Goal: Task Accomplishment & Management: Use online tool/utility

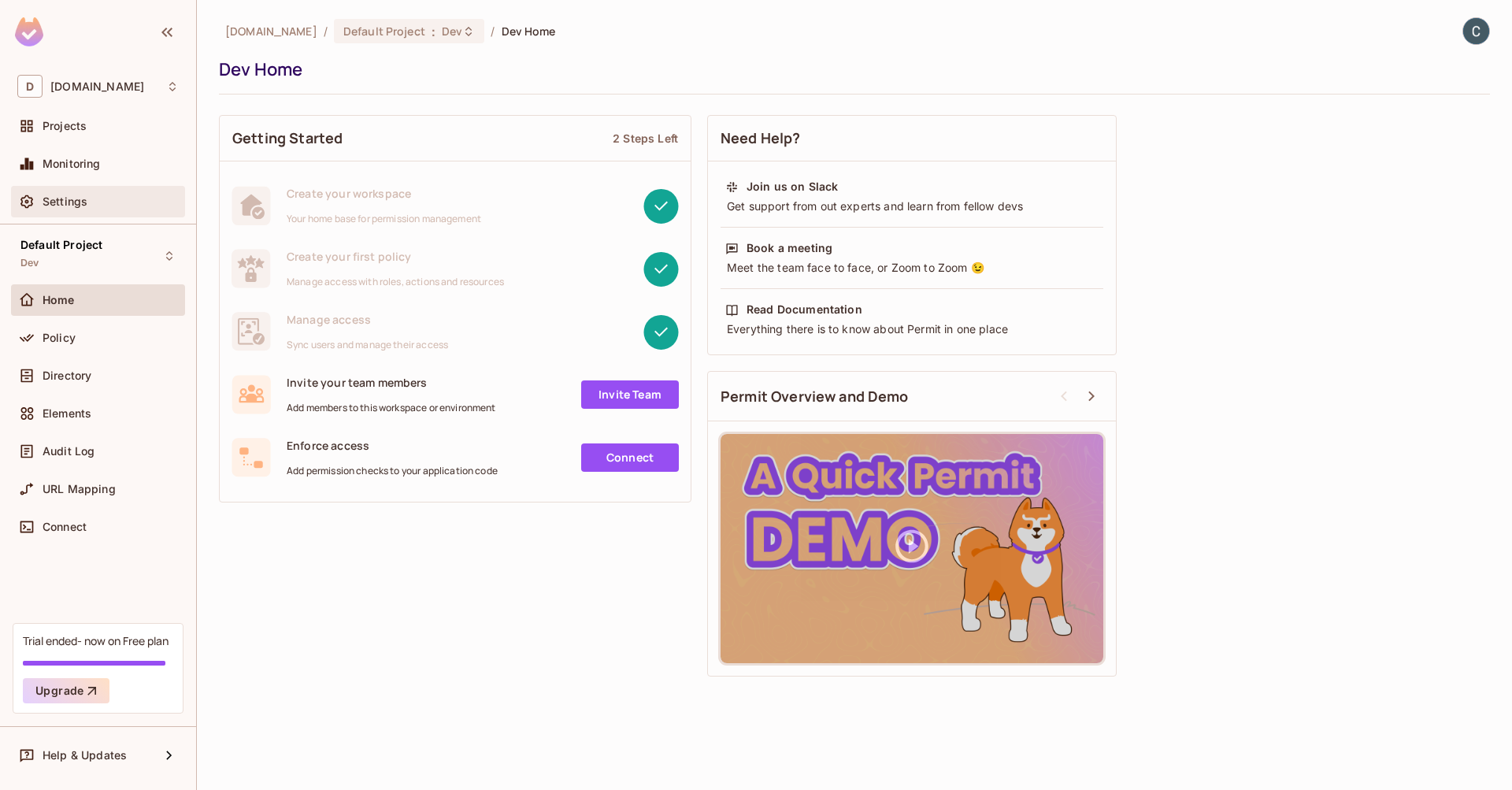
click at [77, 197] on span "Settings" at bounding box center [65, 201] width 45 height 12
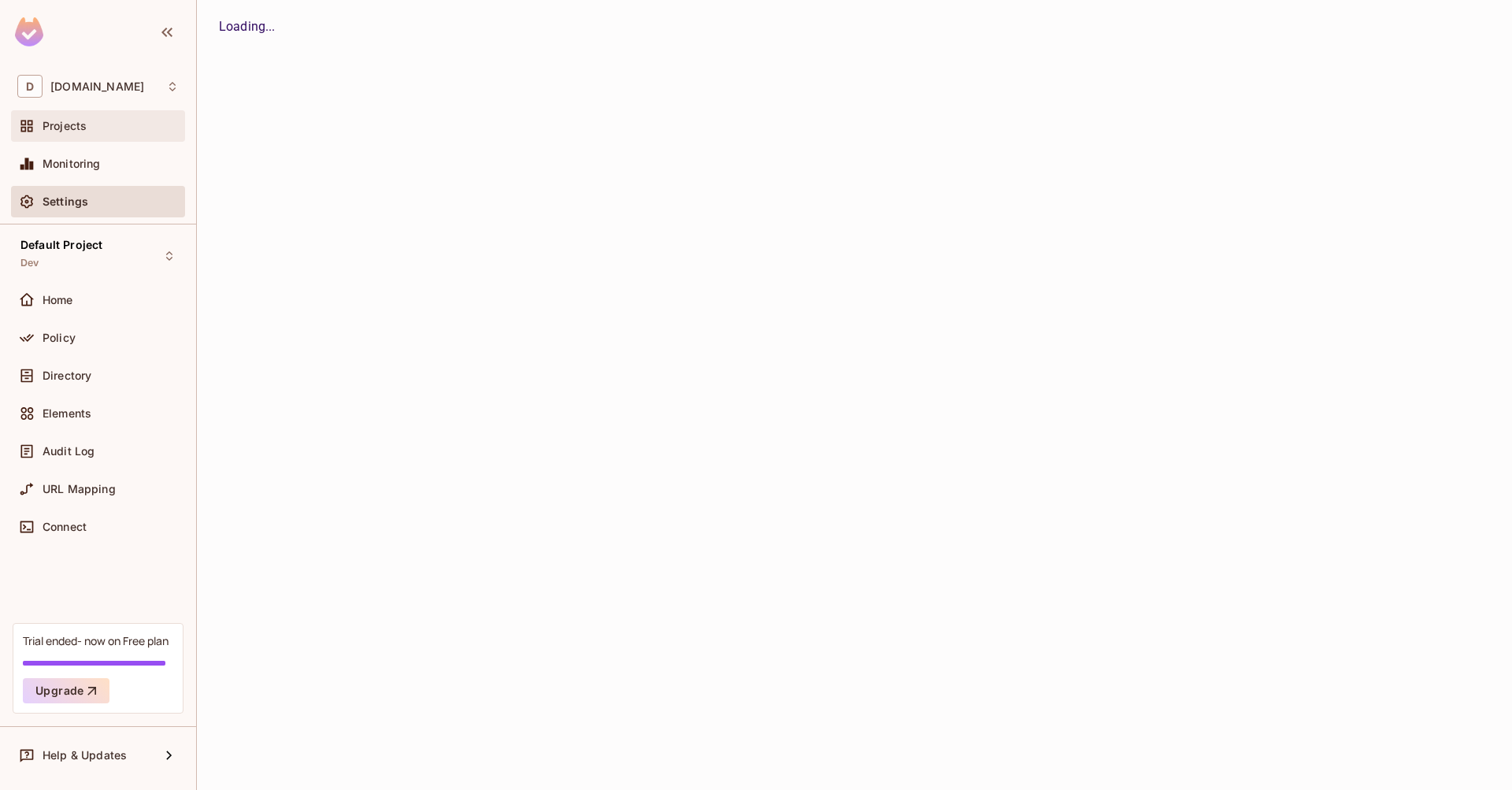
click at [77, 126] on span "Projects" at bounding box center [65, 126] width 44 height 12
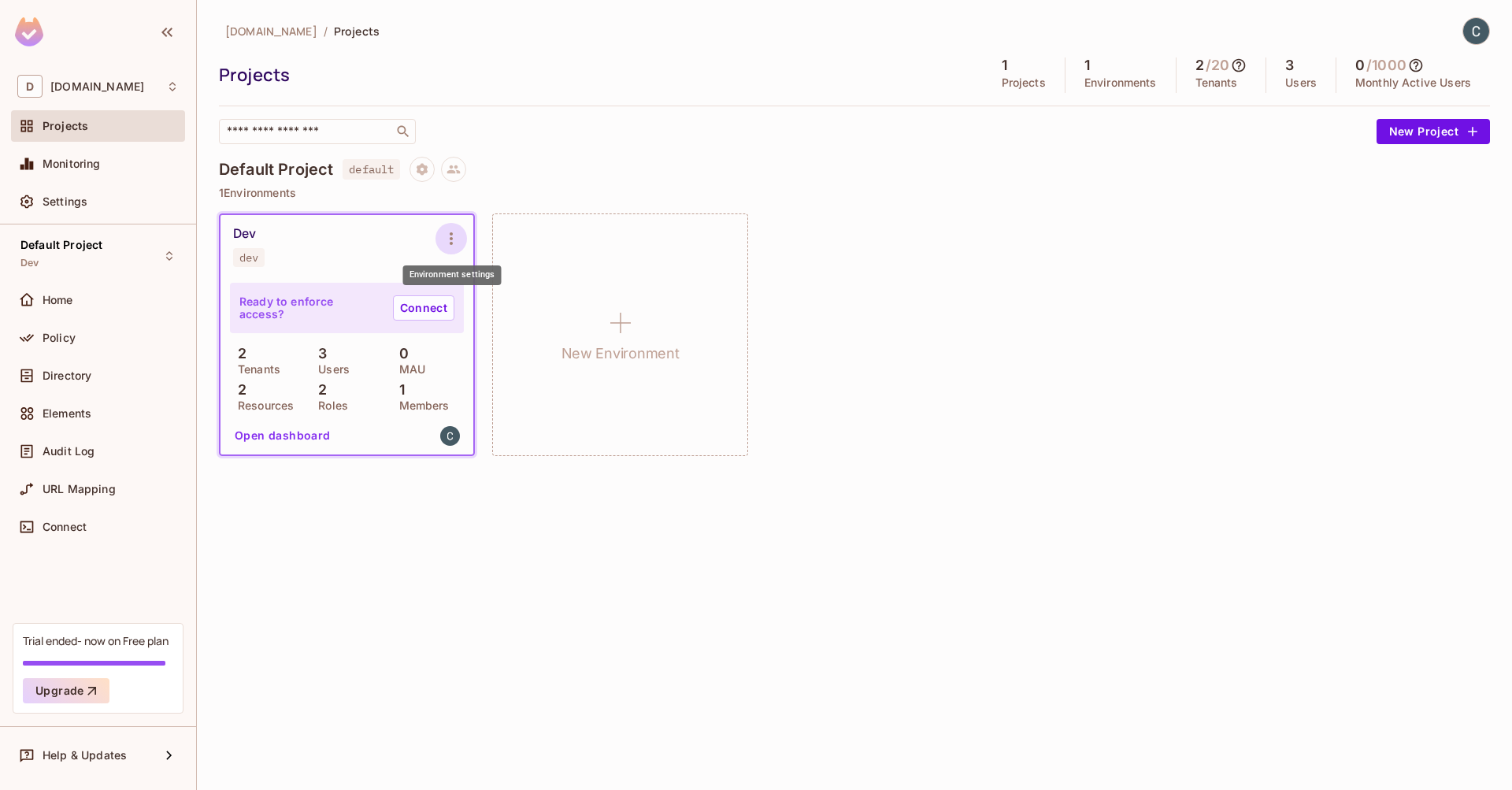
click at [449, 241] on icon "Environment settings" at bounding box center [451, 238] width 19 height 19
click at [380, 238] on div at bounding box center [756, 395] width 1512 height 790
click at [419, 308] on link "Connect" at bounding box center [423, 308] width 61 height 25
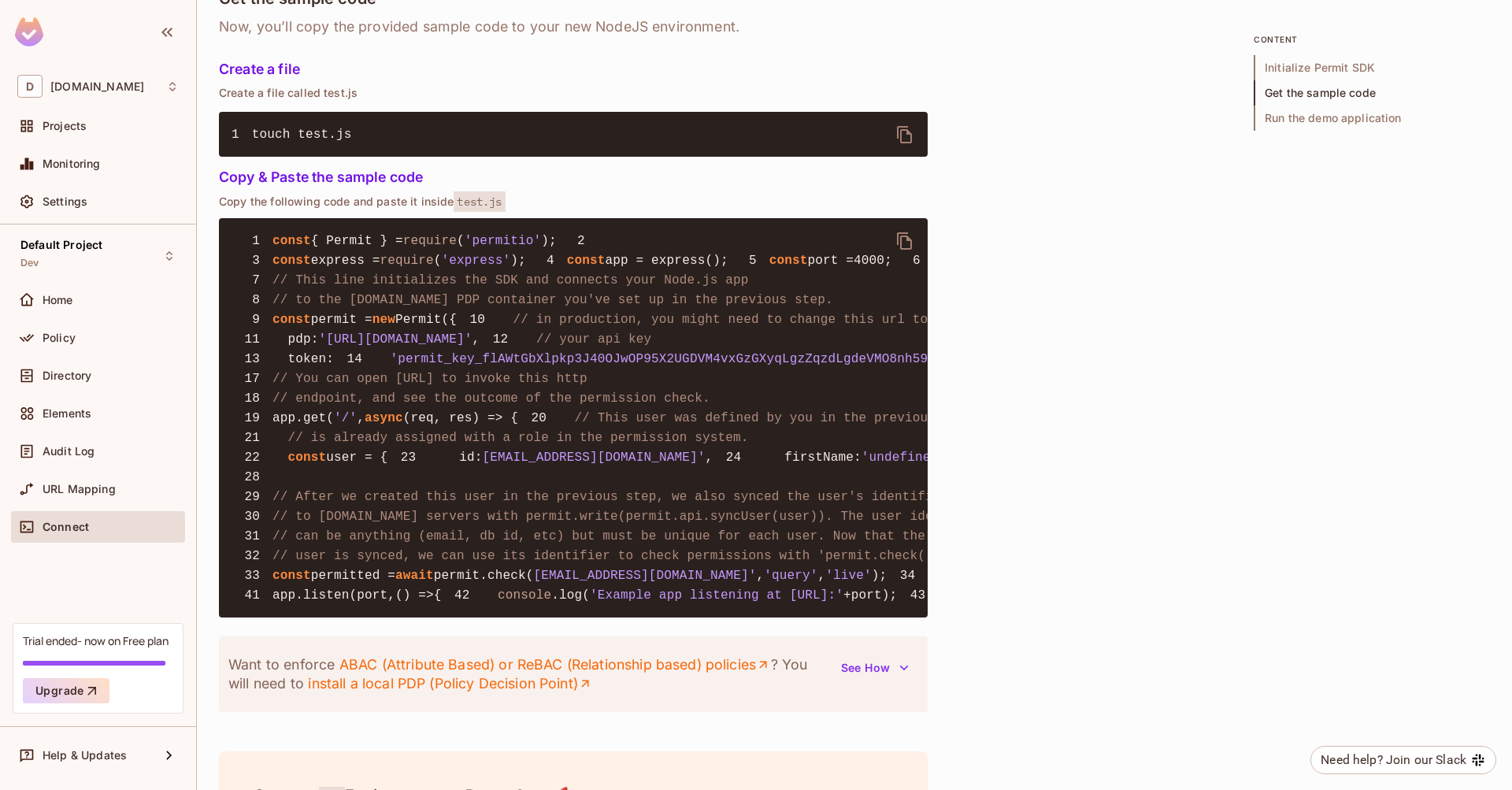
scroll to position [1098, 0]
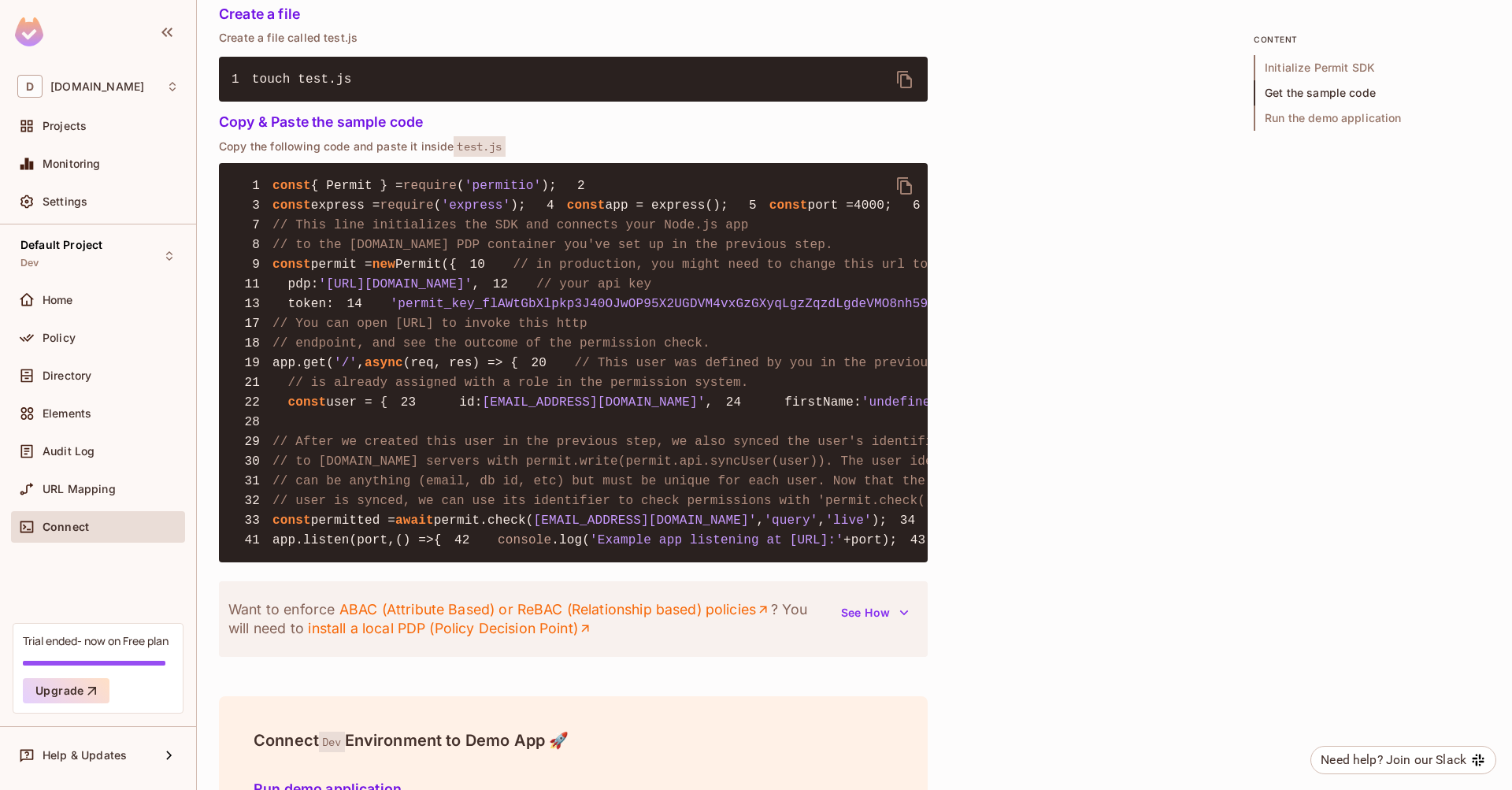
click at [598, 311] on span "'permit_key_flAWtGbXlpkp3J40OJwOP95X2UGDVM4vxGzGXyqLgzZqzdLgdeVMO8nh59sl7glpFOP…" at bounding box center [770, 304] width 760 height 14
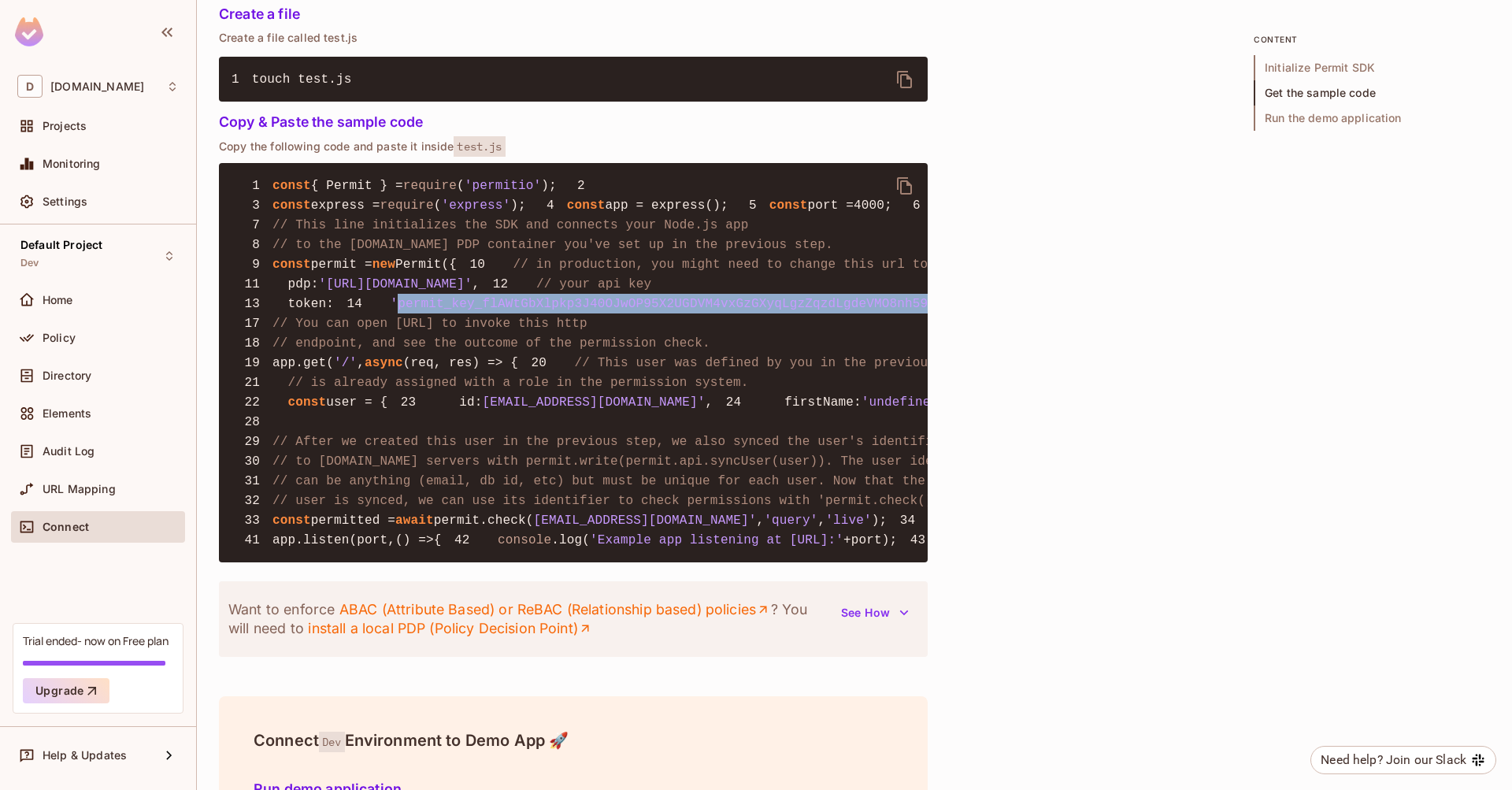
click at [598, 311] on span "'permit_key_flAWtGbXlpkp3J40OJwOP95X2UGDVM4vxGzGXyqLgzZqzdLgdeVMO8nh59sl7glpFOP…" at bounding box center [770, 304] width 760 height 14
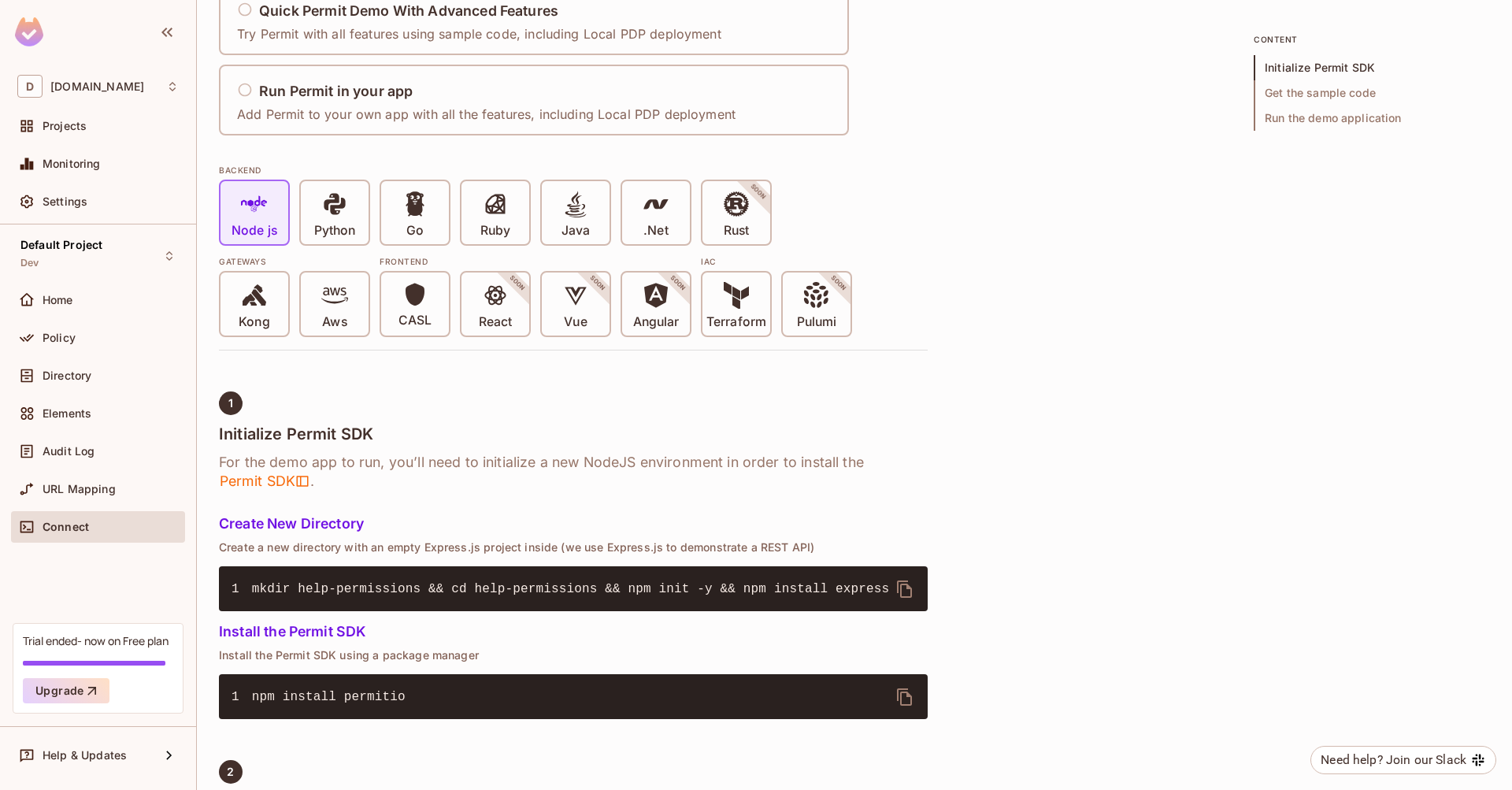
scroll to position [183, 0]
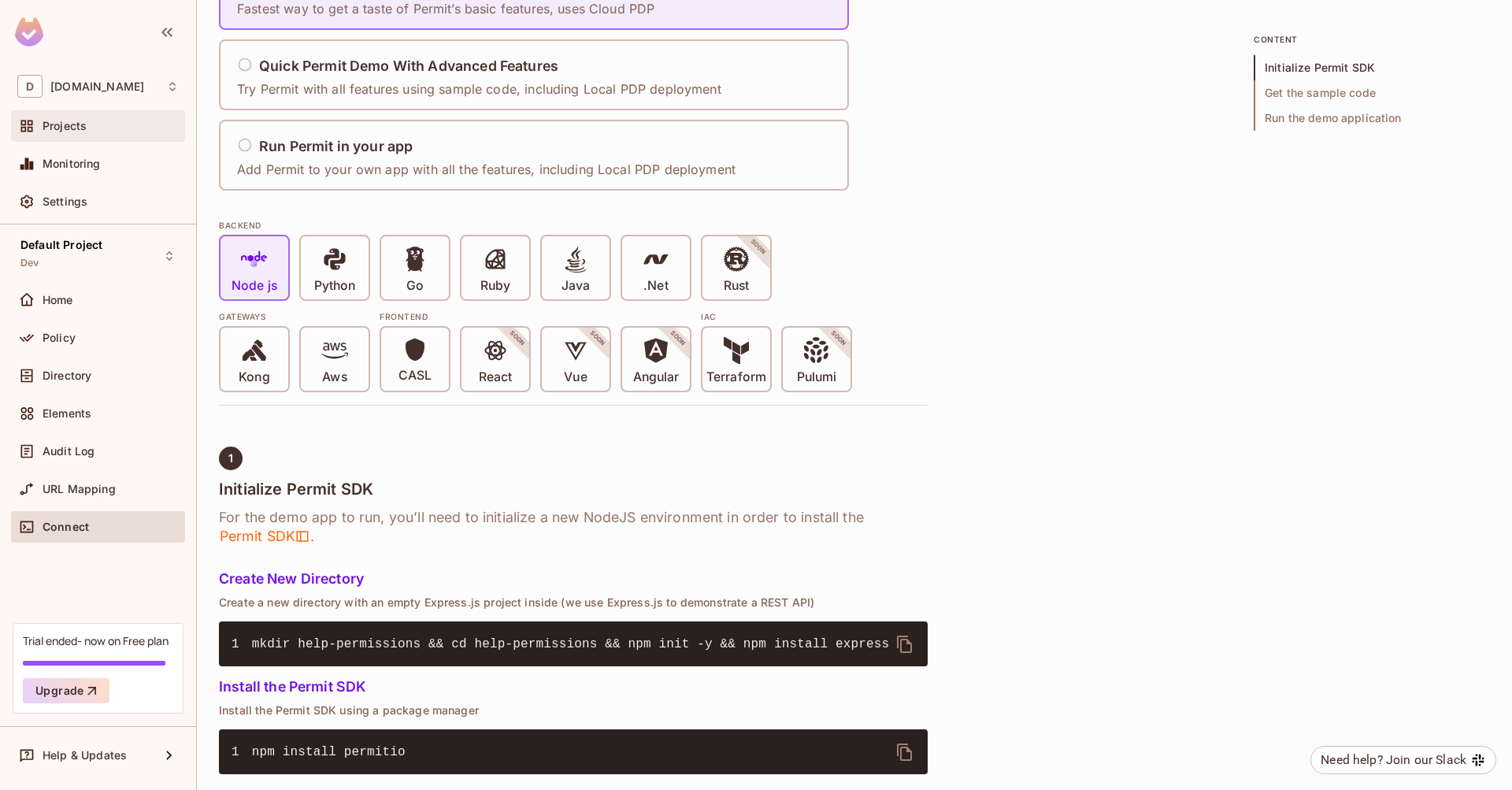
click at [121, 132] on div "Projects" at bounding box center [111, 126] width 136 height 12
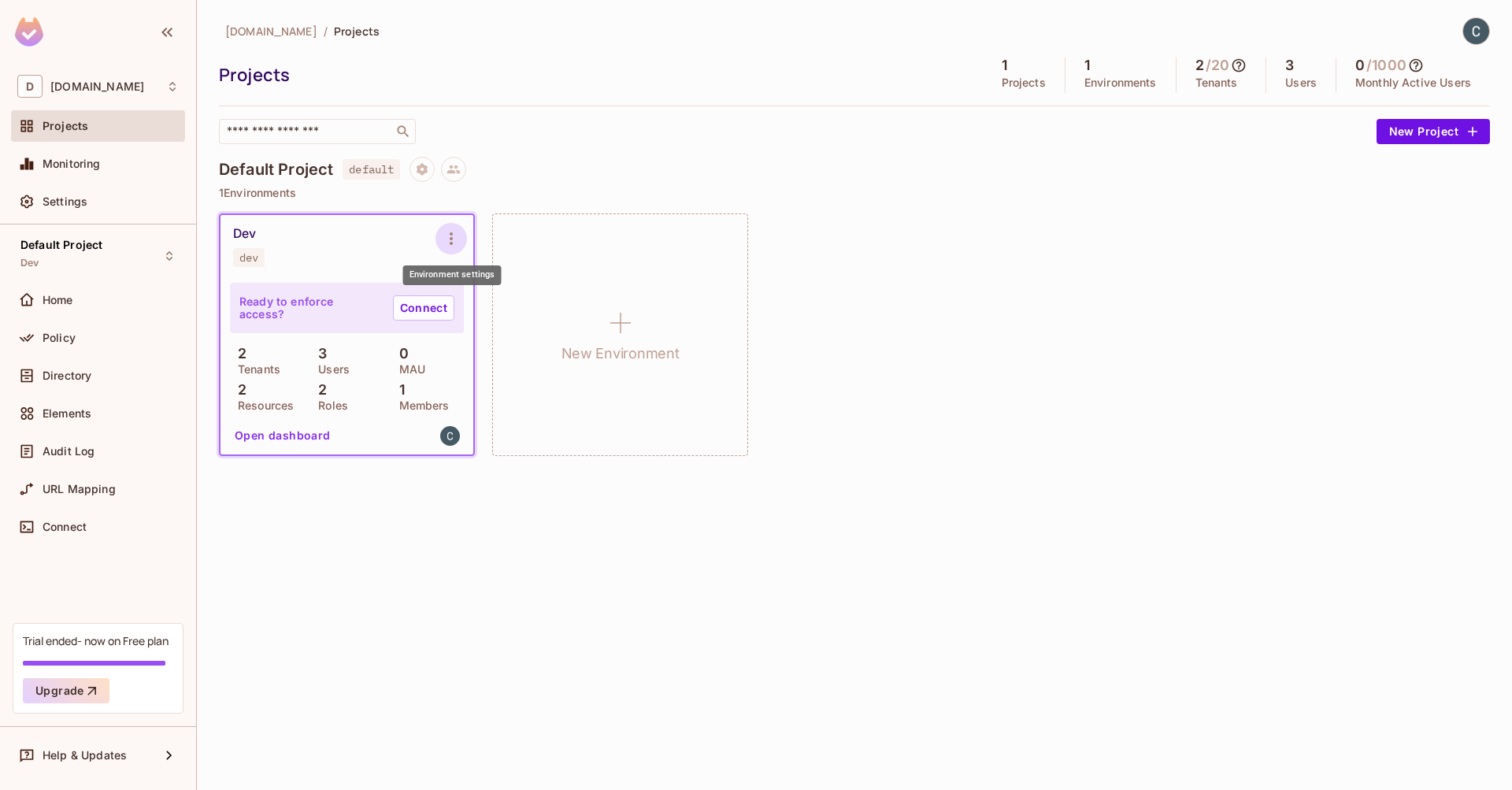
click at [452, 240] on icon "Environment settings" at bounding box center [451, 238] width 19 height 19
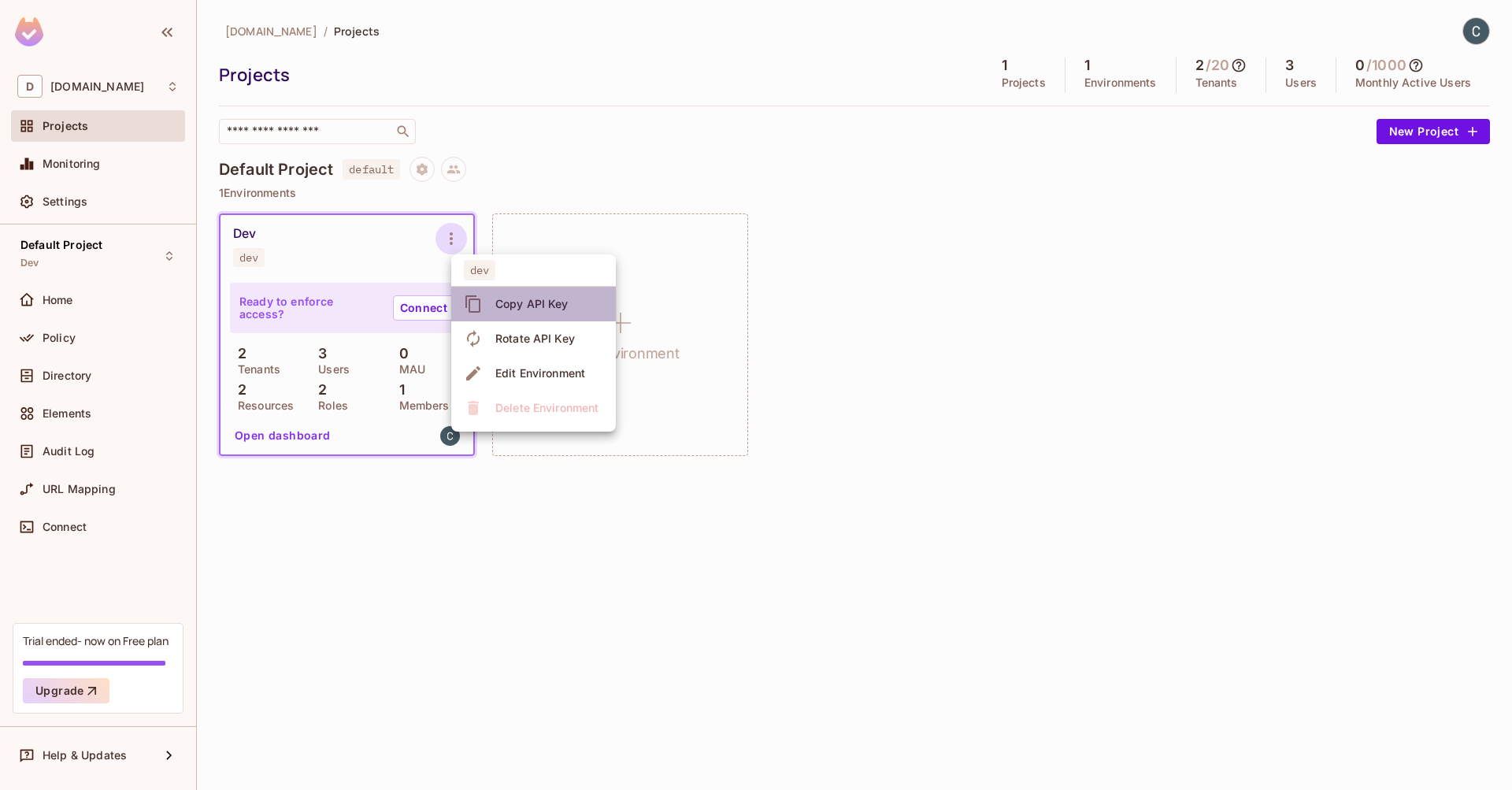
click at [548, 301] on div "Copy API Key" at bounding box center [531, 304] width 73 height 16
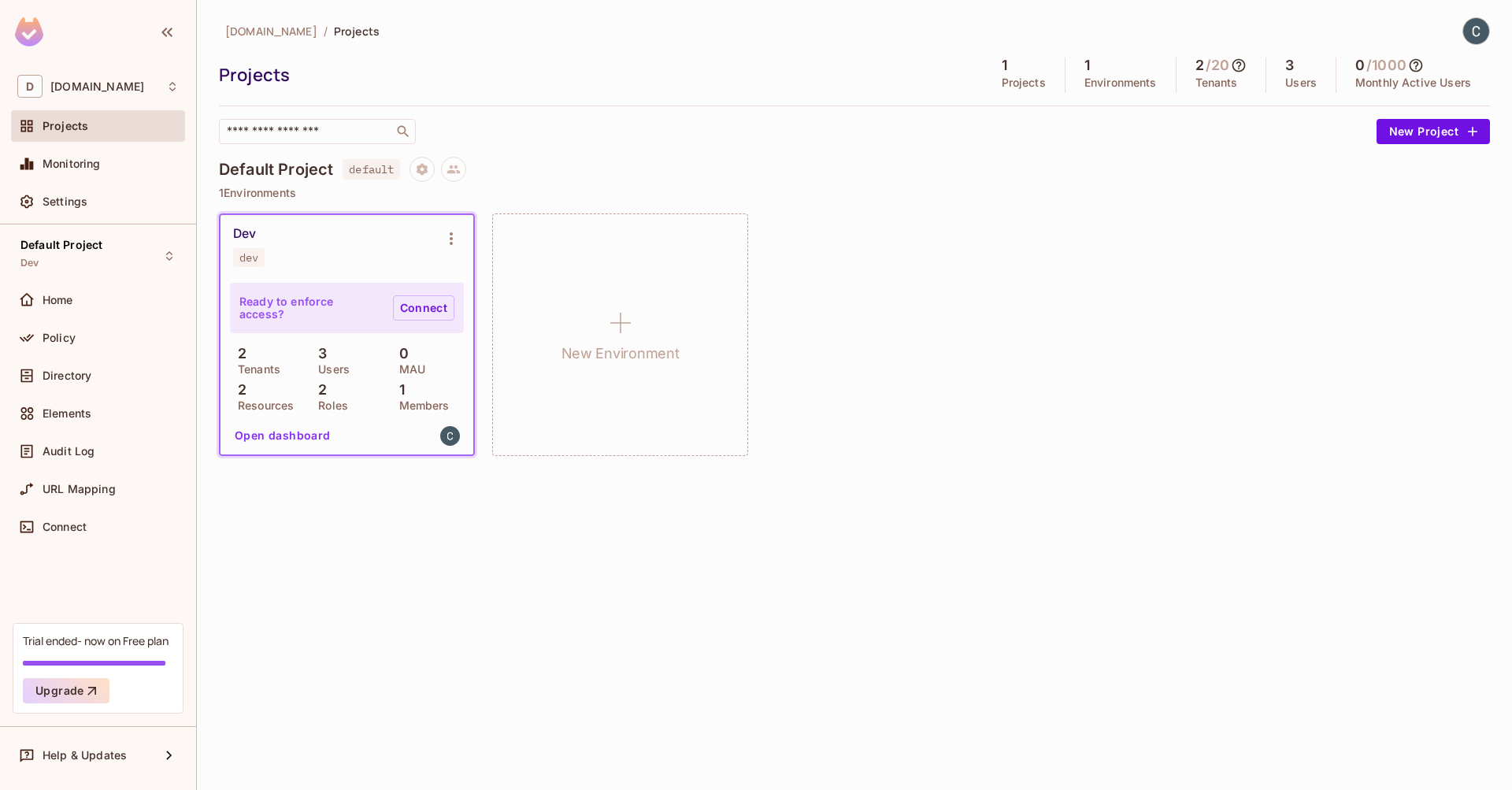
click at [428, 297] on link "Connect" at bounding box center [423, 308] width 61 height 25
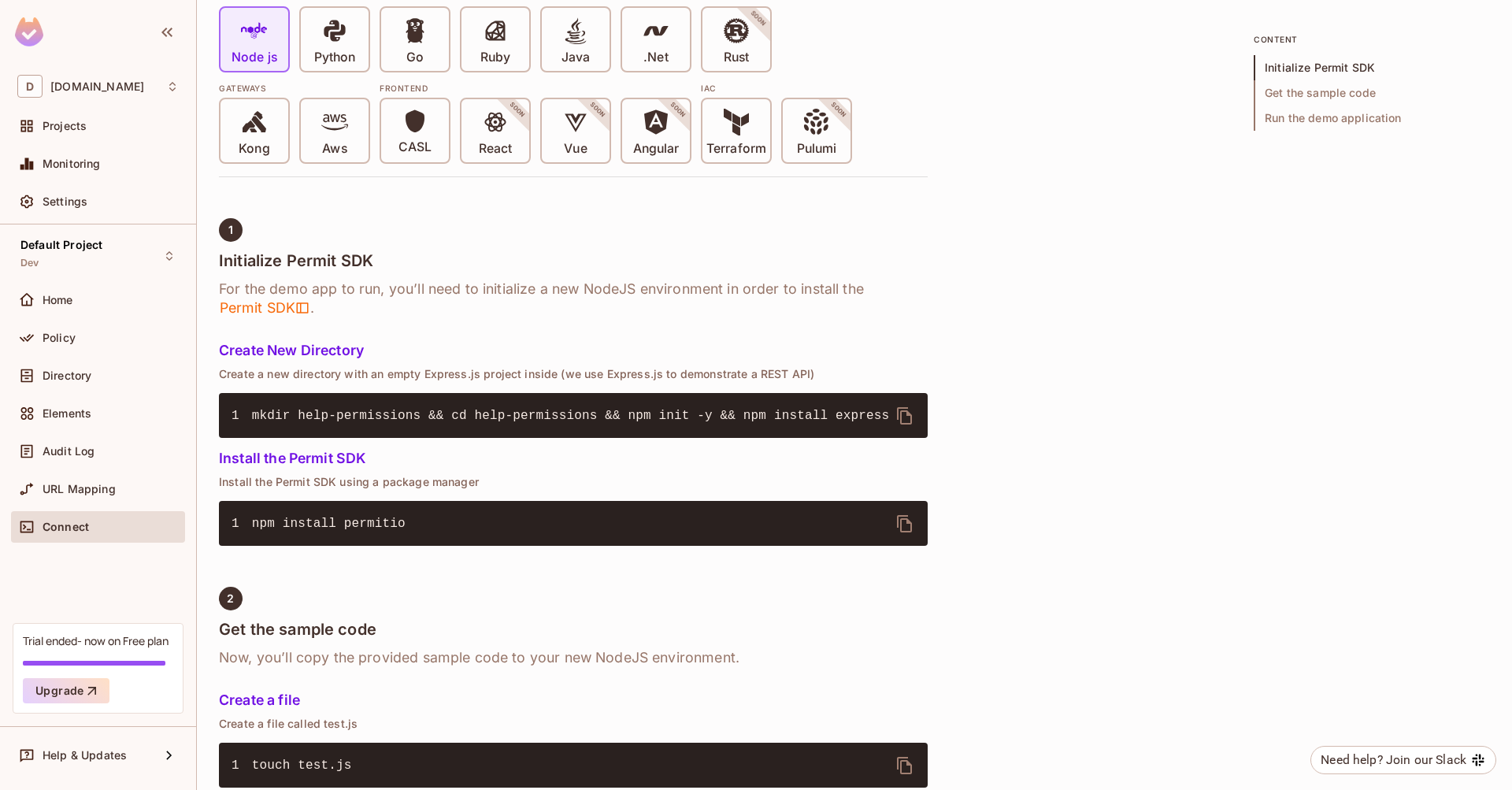
click at [496, 421] on span "mkdir help-permissions && cd help-permissions && npm init -y && npm install exp…" at bounding box center [570, 415] width 637 height 14
drag, startPoint x: 630, startPoint y: 420, endPoint x: 774, endPoint y: 415, distance: 144.1
click at [774, 414] on span "mkdir help-permissions && cd help-permissions && npm init -y && npm install exp…" at bounding box center [570, 415] width 637 height 14
click at [762, 462] on h5 "Install the Permit SDK" at bounding box center [573, 458] width 708 height 16
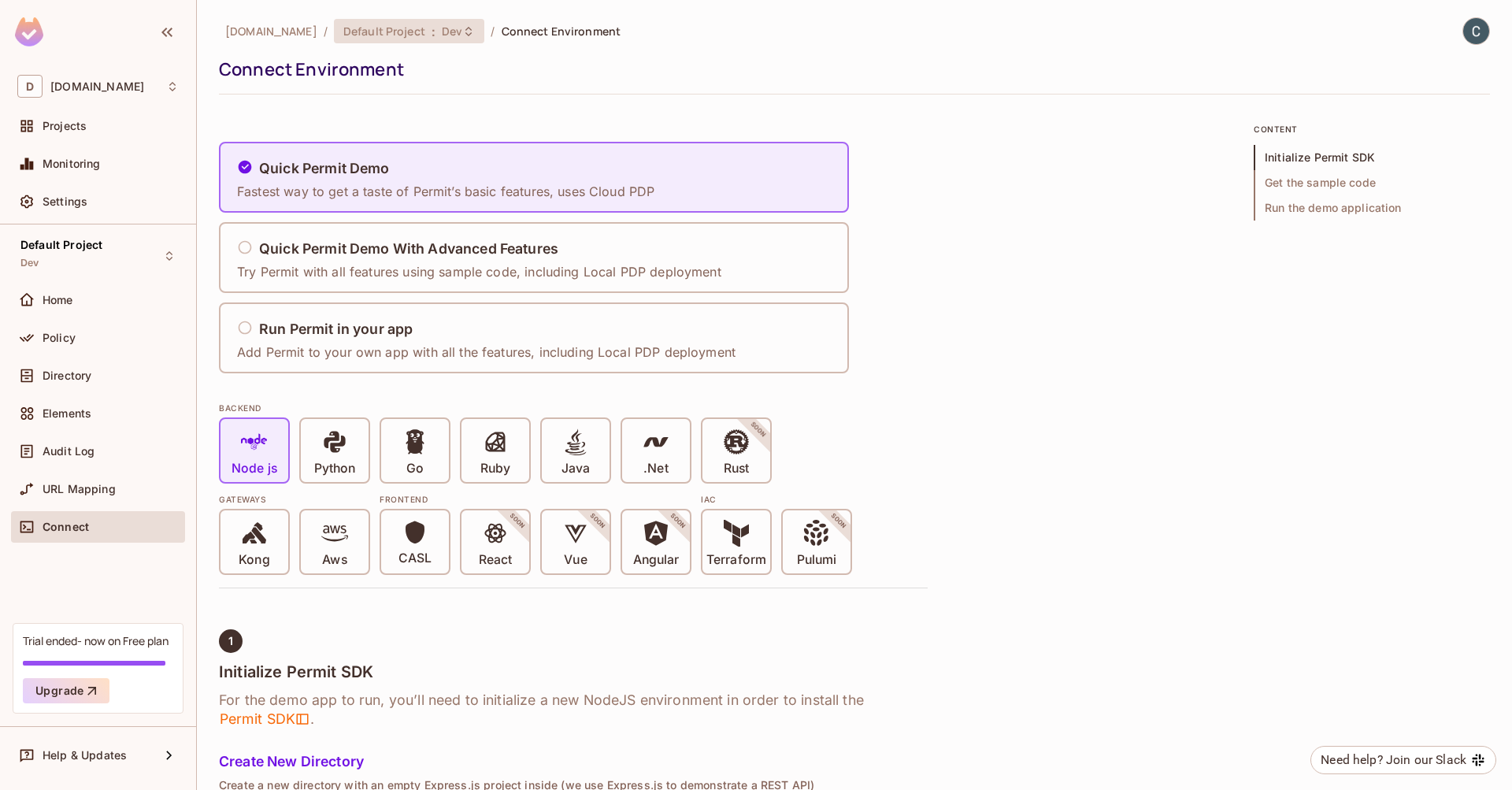
click at [462, 30] on span "Dev" at bounding box center [452, 31] width 20 height 15
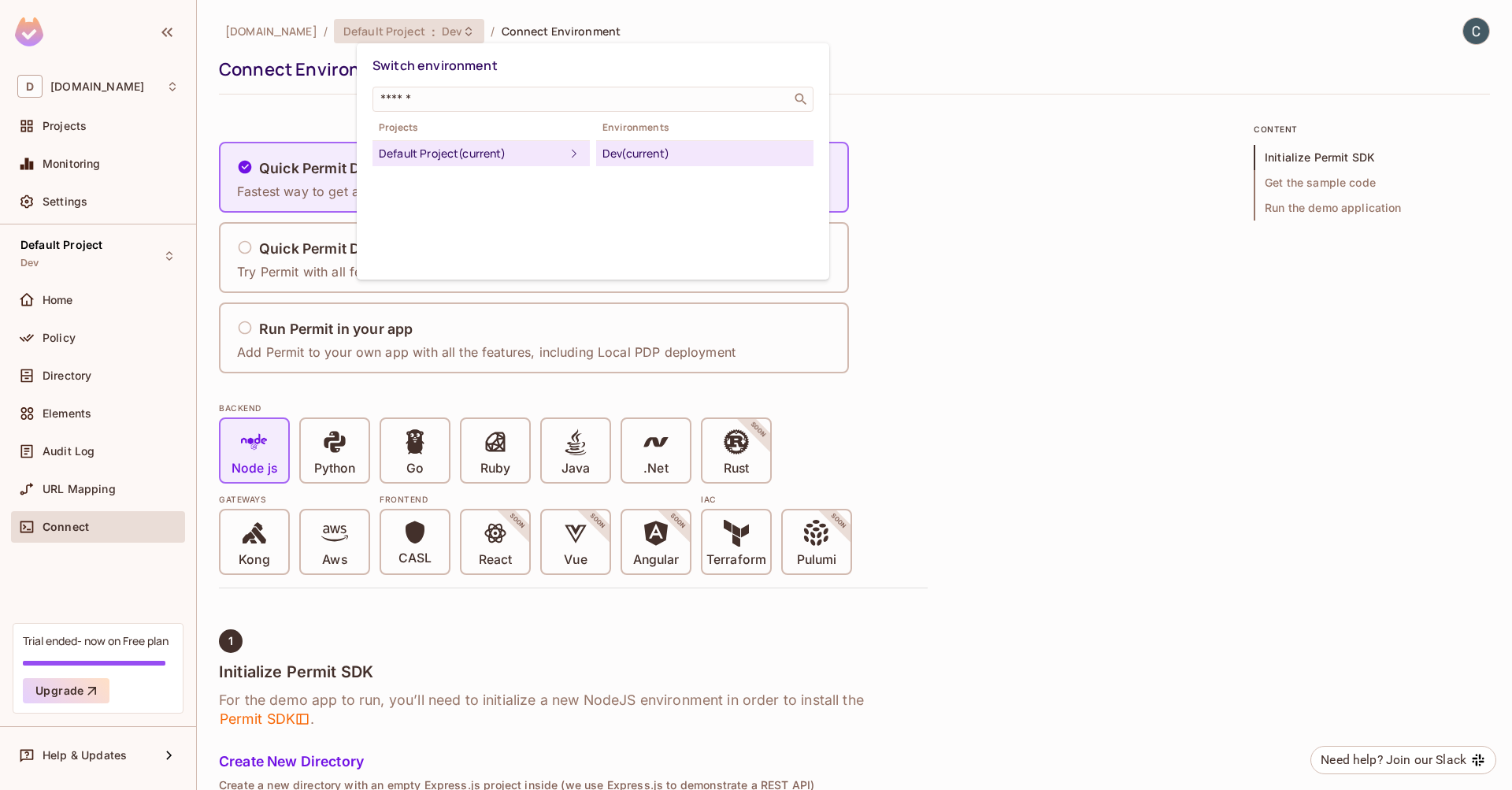
click at [405, 33] on div at bounding box center [756, 395] width 1512 height 790
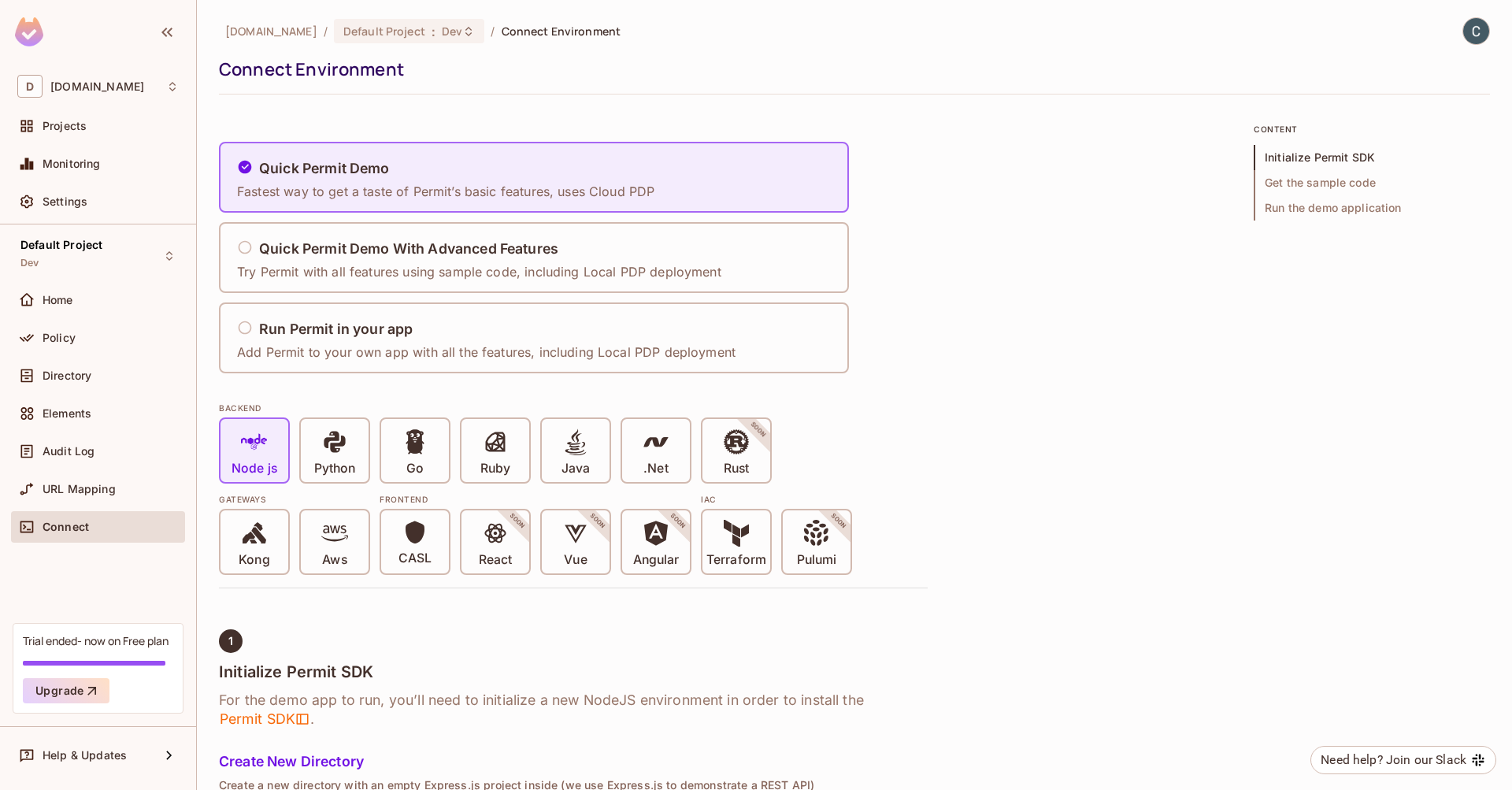
click at [387, 32] on div "Switch environment ​ Projects Default Project (current) Environments Dev (curre…" at bounding box center [756, 395] width 1512 height 790
click at [387, 31] on span "Default Project" at bounding box center [385, 31] width 82 height 15
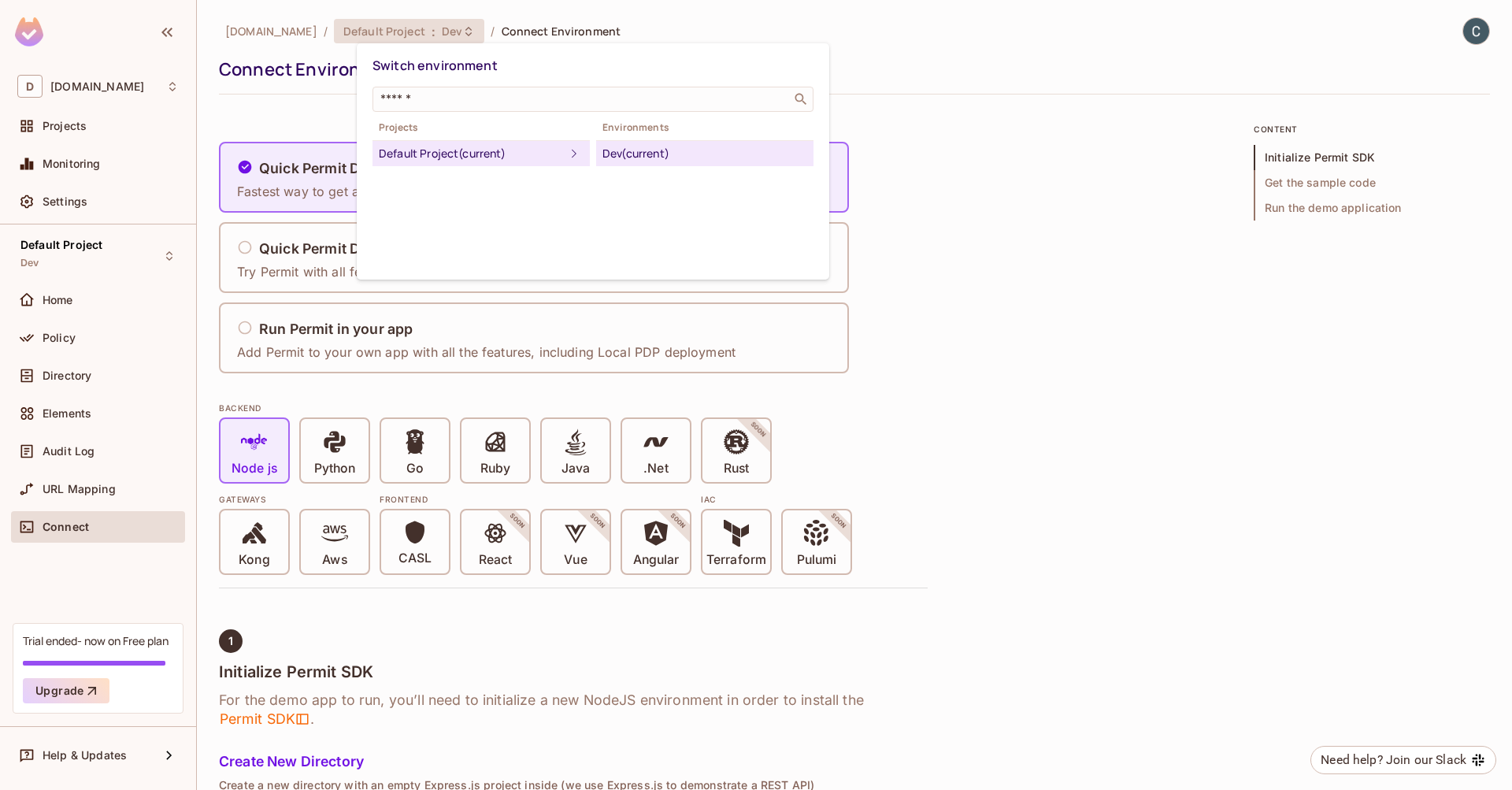
click at [27, 116] on div at bounding box center [756, 395] width 1512 height 790
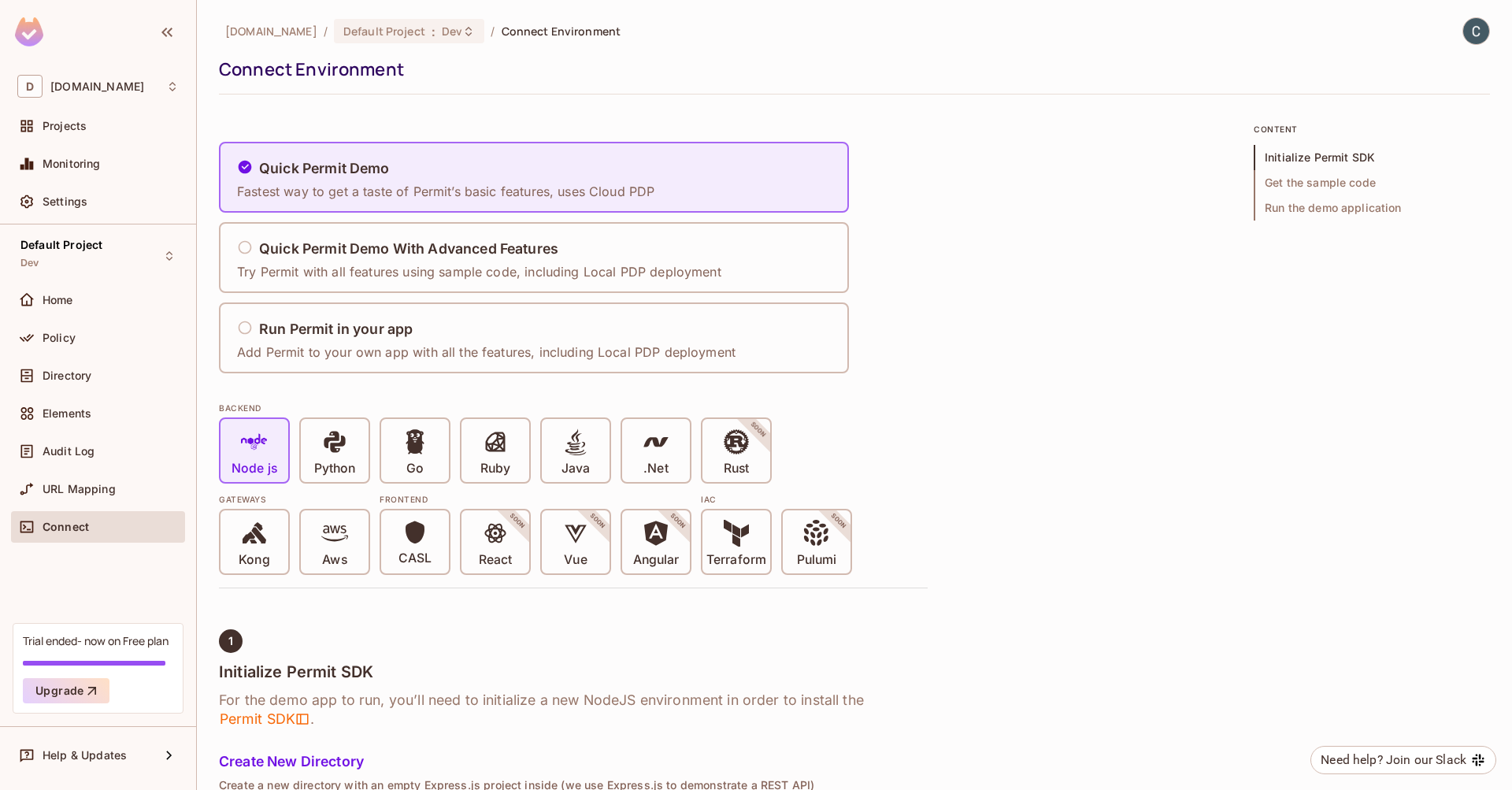
click at [66, 132] on div at bounding box center [756, 395] width 1512 height 790
click at [68, 121] on span "Projects" at bounding box center [65, 126] width 44 height 12
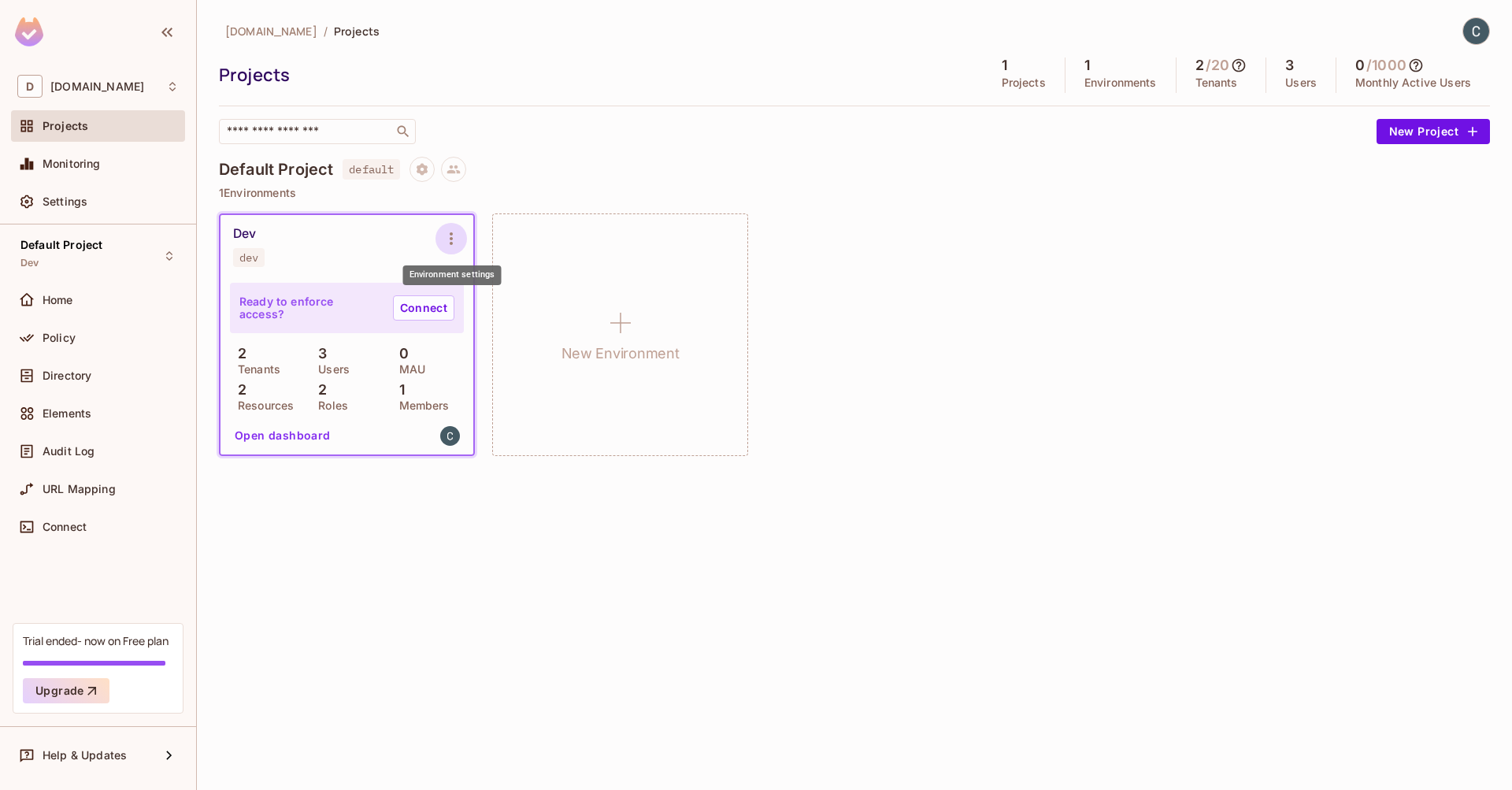
click at [454, 242] on icon "Environment settings" at bounding box center [451, 238] width 19 height 19
click at [490, 302] on span "Copy API Key" at bounding box center [531, 304] width 83 height 25
